Goal: Manage account settings

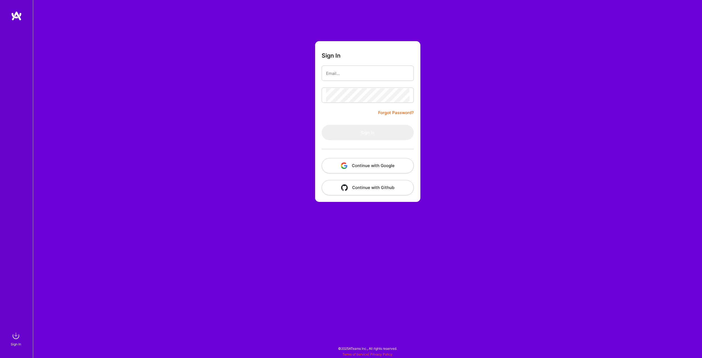
click at [370, 168] on button "Continue with Google" at bounding box center [368, 165] width 92 height 15
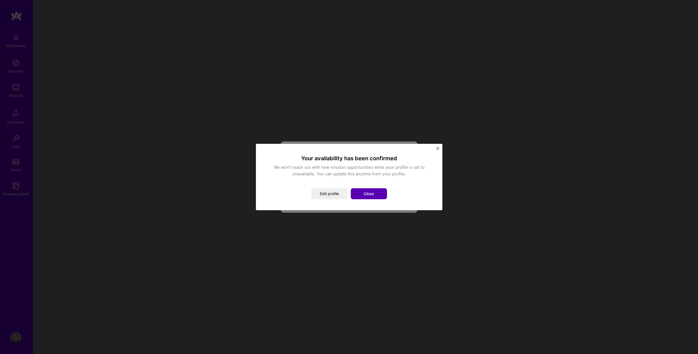
click at [374, 197] on button "Close" at bounding box center [369, 193] width 36 height 11
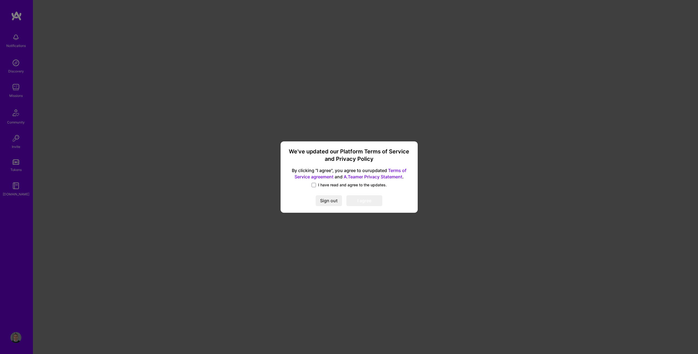
click at [322, 184] on span "I have read and agree to the updates." at bounding box center [352, 184] width 69 height 5
click at [0, 0] on input "I have read and agree to the updates." at bounding box center [0, 0] width 0 height 0
click at [362, 203] on button "I agree" at bounding box center [365, 200] width 36 height 11
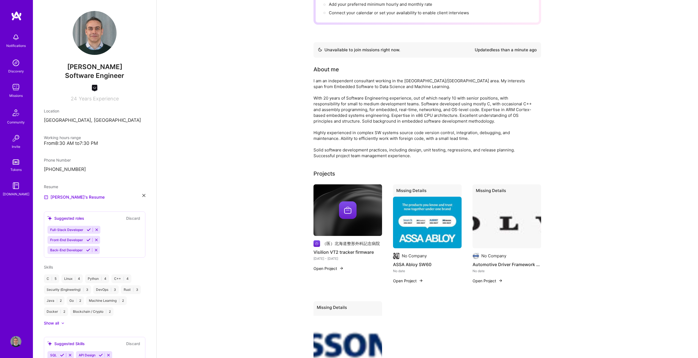
scroll to position [82, 0]
click at [333, 204] on div at bounding box center [348, 210] width 69 height 18
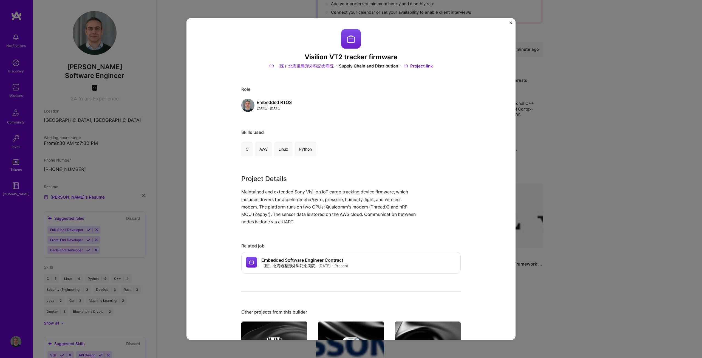
click at [303, 66] on link "（医）北海道整形外科記念病院" at bounding box center [301, 66] width 64 height 6
click at [511, 22] on img "Close" at bounding box center [511, 22] width 3 height 3
